Goal: Check status: Check status

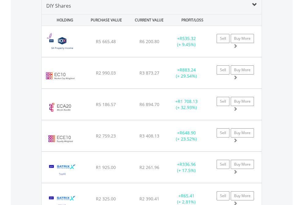
scroll to position [591, 0]
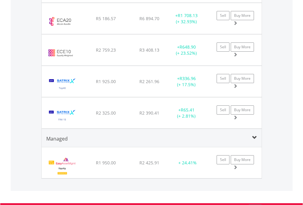
scroll to position [44, 0]
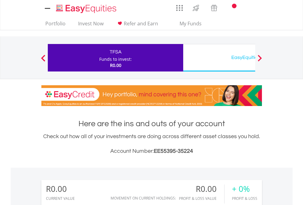
scroll to position [455, 0]
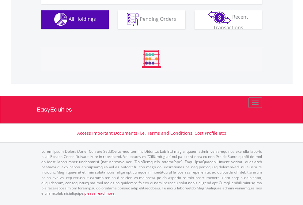
scroll to position [606, 0]
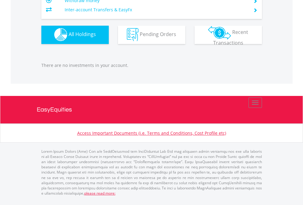
scroll to position [59, 96]
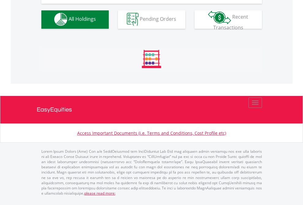
scroll to position [606, 0]
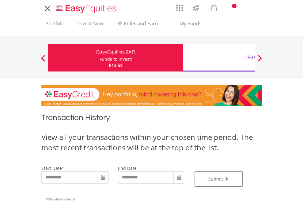
type input "**********"
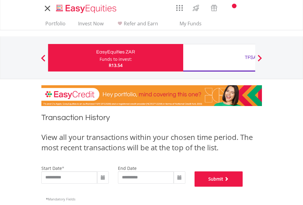
click at [243, 187] on button "Submit" at bounding box center [218, 179] width 48 height 15
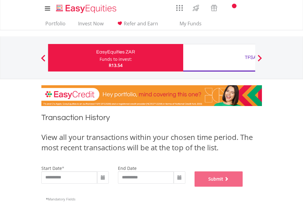
scroll to position [248, 0]
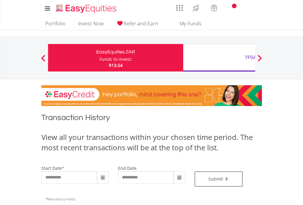
click at [219, 58] on div "TFSA" at bounding box center [251, 57] width 128 height 9
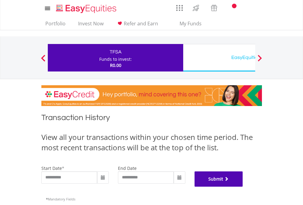
click at [243, 187] on button "Submit" at bounding box center [218, 179] width 48 height 15
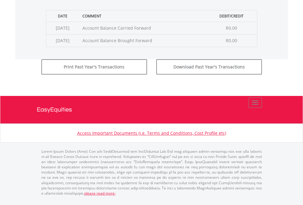
scroll to position [248, 0]
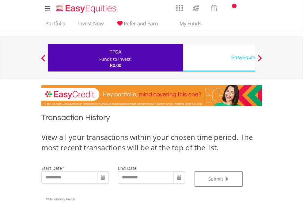
click at [219, 58] on div "EasyEquities USD" at bounding box center [251, 57] width 128 height 9
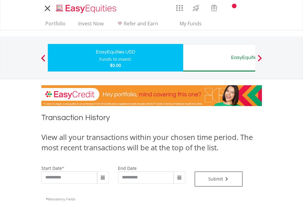
type input "**********"
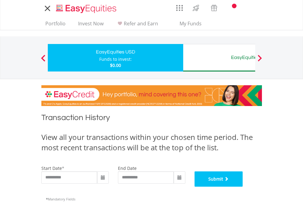
click at [243, 187] on button "Submit" at bounding box center [218, 179] width 48 height 15
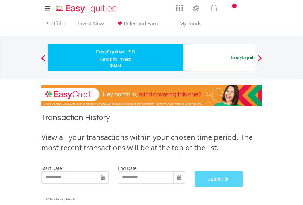
scroll to position [248, 0]
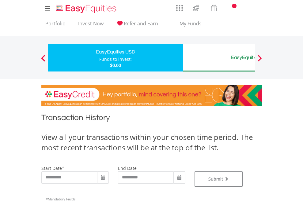
click at [219, 58] on div "EasyEquities AUD" at bounding box center [251, 57] width 128 height 9
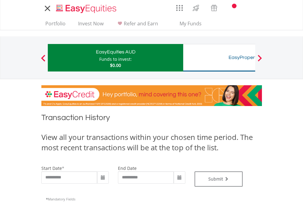
type input "**********"
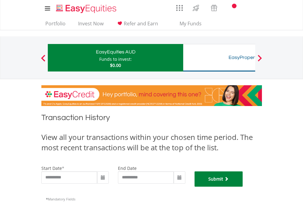
click at [243, 187] on button "Submit" at bounding box center [218, 179] width 48 height 15
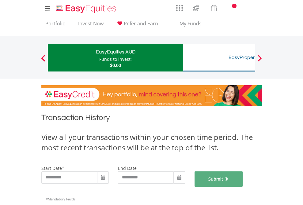
scroll to position [248, 0]
